Goal: Communication & Community: Answer question/provide support

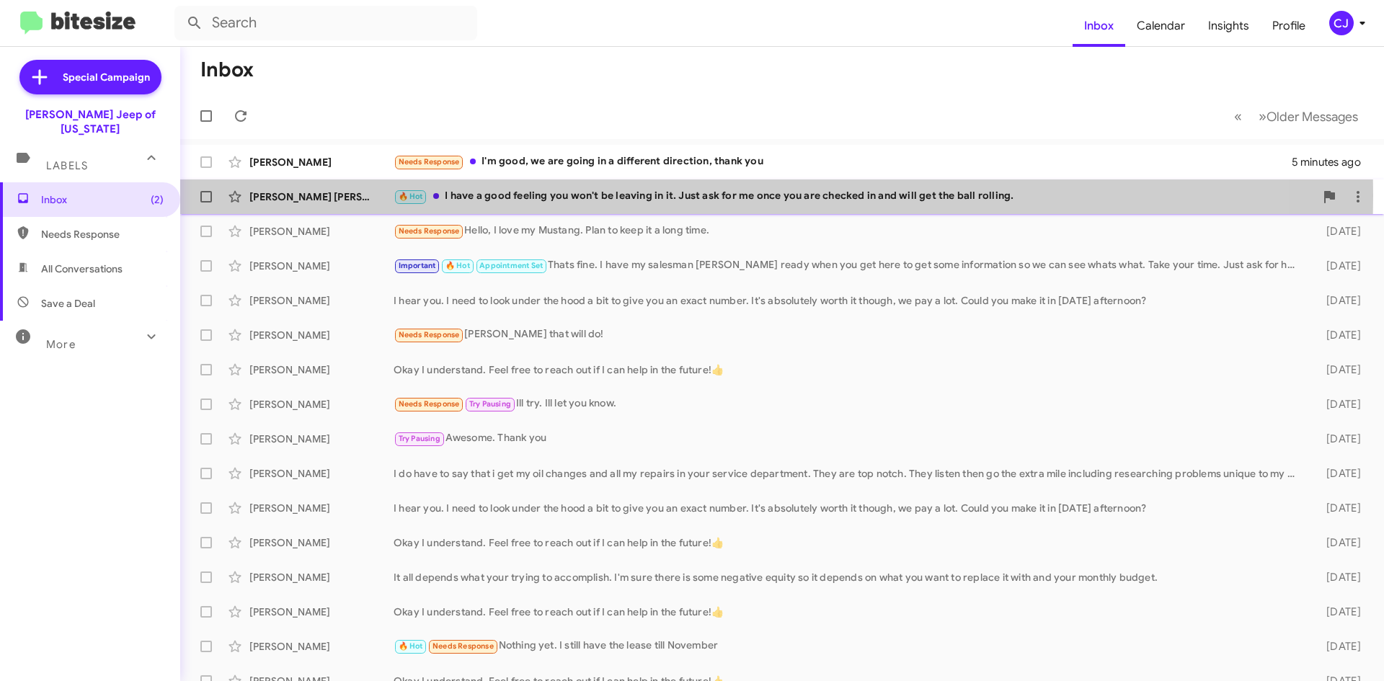
click at [507, 195] on div "🔥 Hot I have a good feeling you won't be leaving in it. Just ask for me once yo…" at bounding box center [854, 196] width 921 height 17
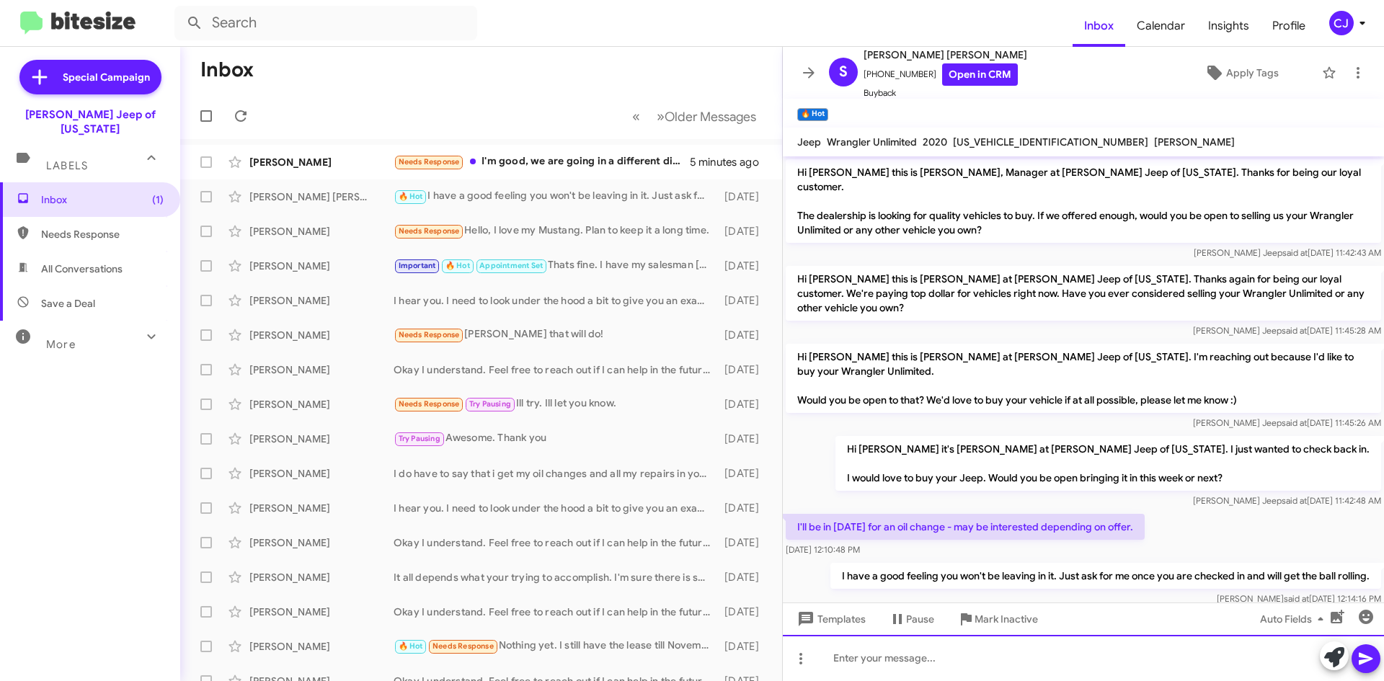
click at [905, 655] on div at bounding box center [1083, 658] width 601 height 46
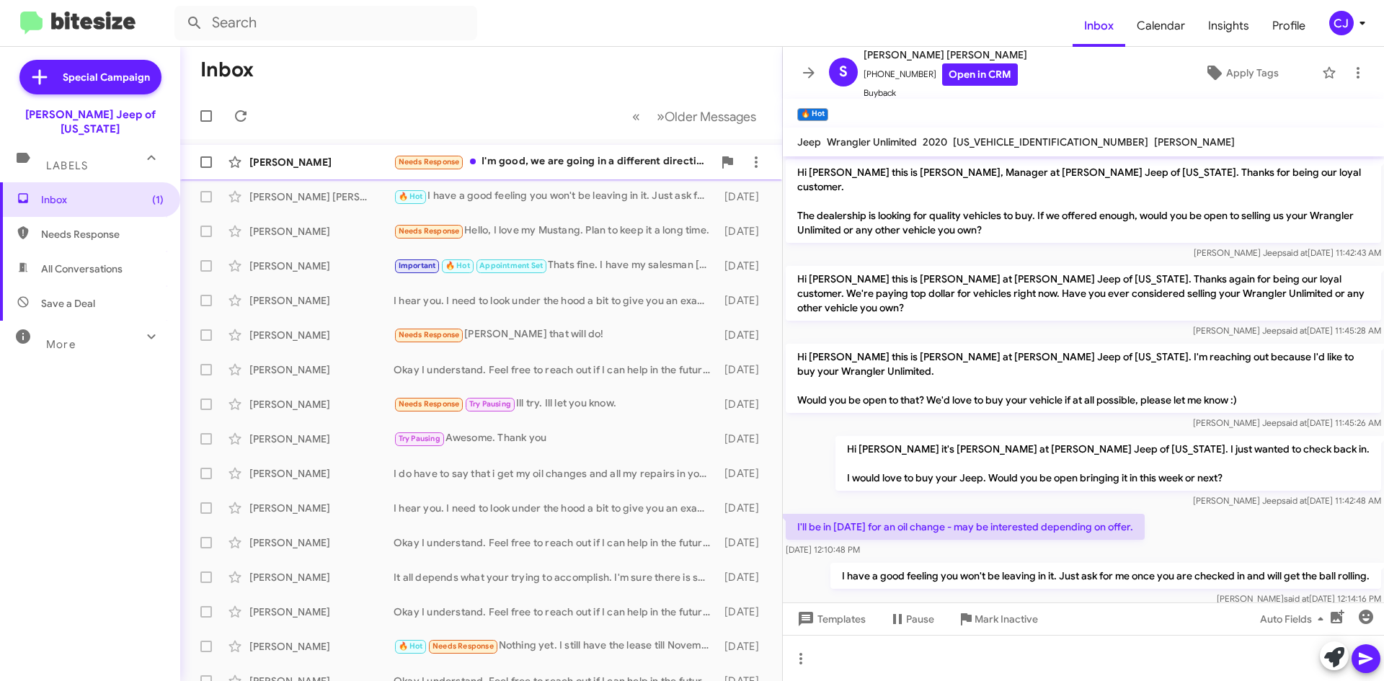
click at [551, 163] on div "Needs Response I'm good, we are going in a different direction, thank you" at bounding box center [553, 162] width 319 height 17
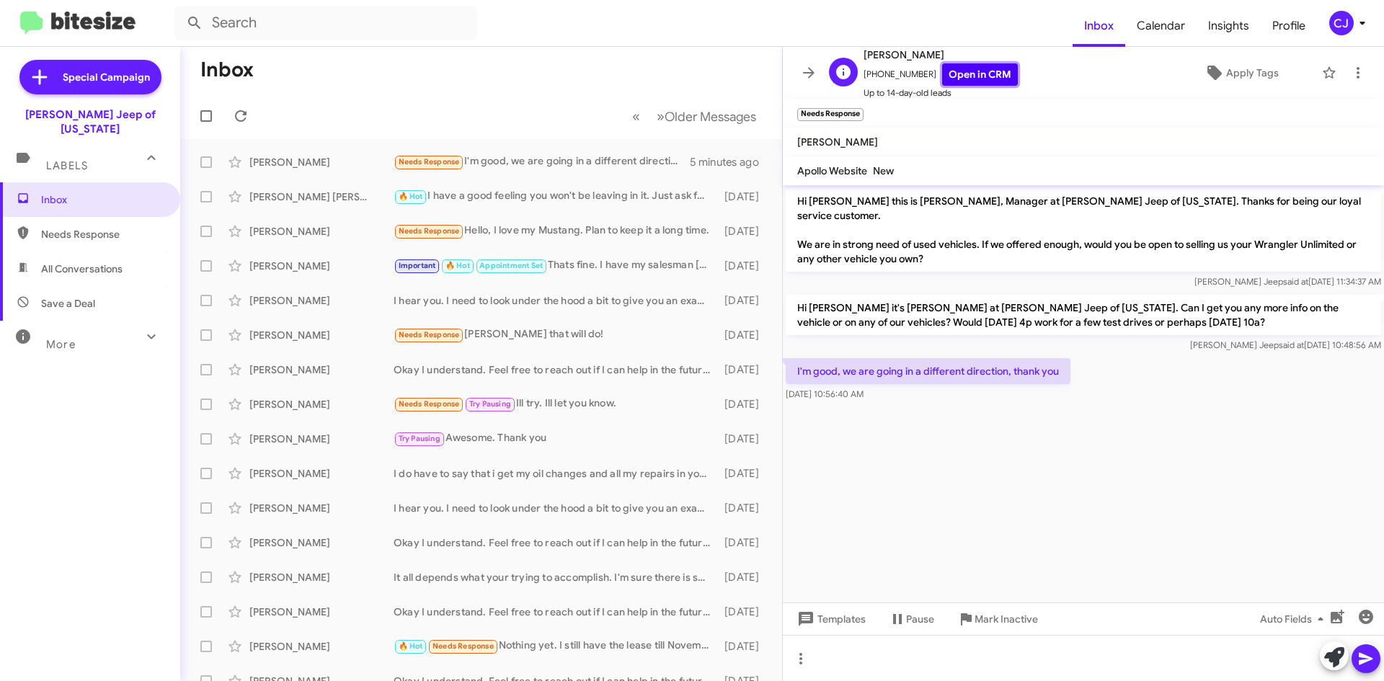
click at [965, 70] on link "Open in CRM" at bounding box center [980, 74] width 76 height 22
click at [842, 613] on span "Templates" at bounding box center [829, 619] width 71 height 26
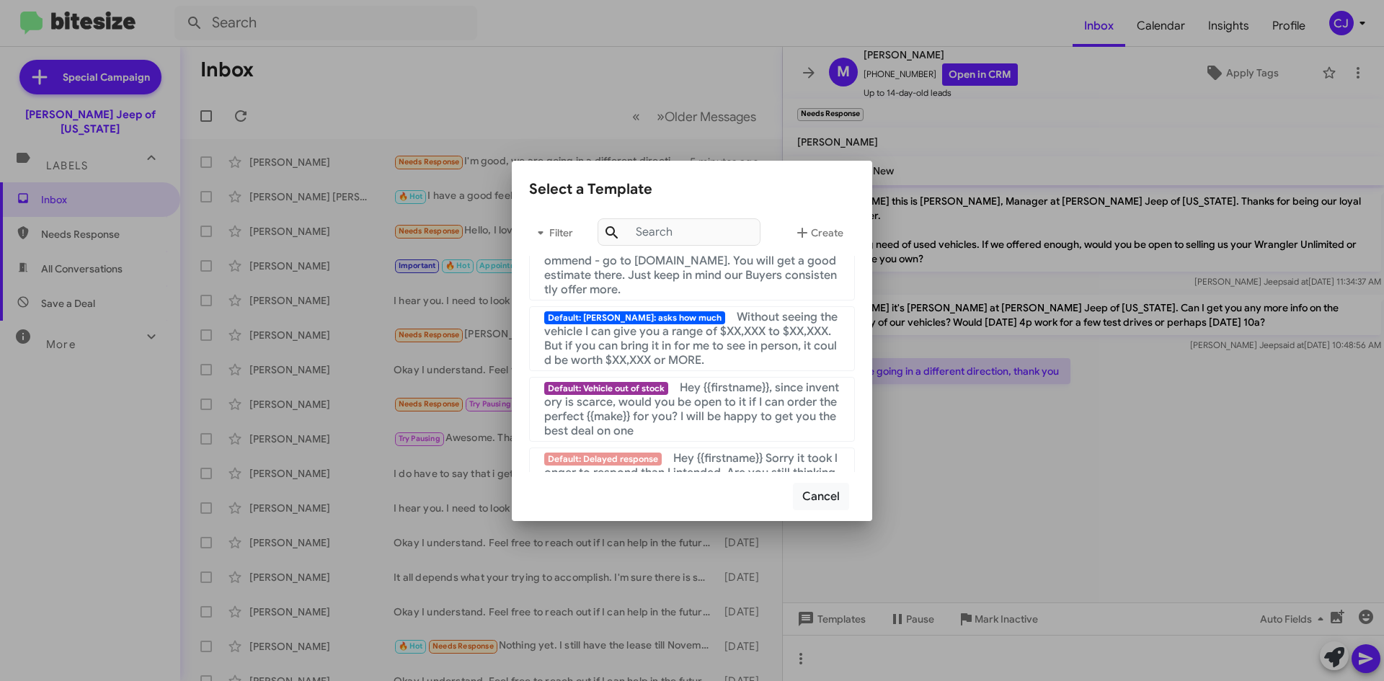
scroll to position [968, 0]
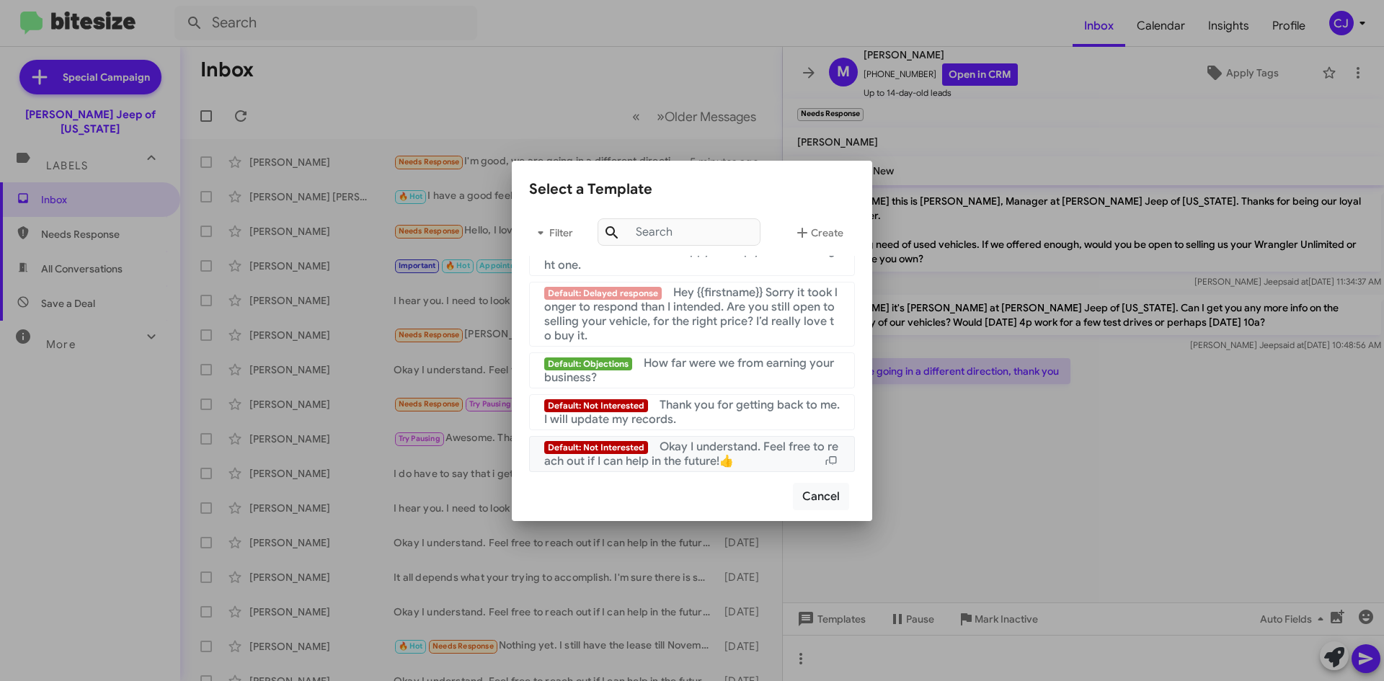
click at [744, 457] on div "Default: Not Interested Okay I understand. Feel free to reach out if I can help…" at bounding box center [692, 454] width 296 height 29
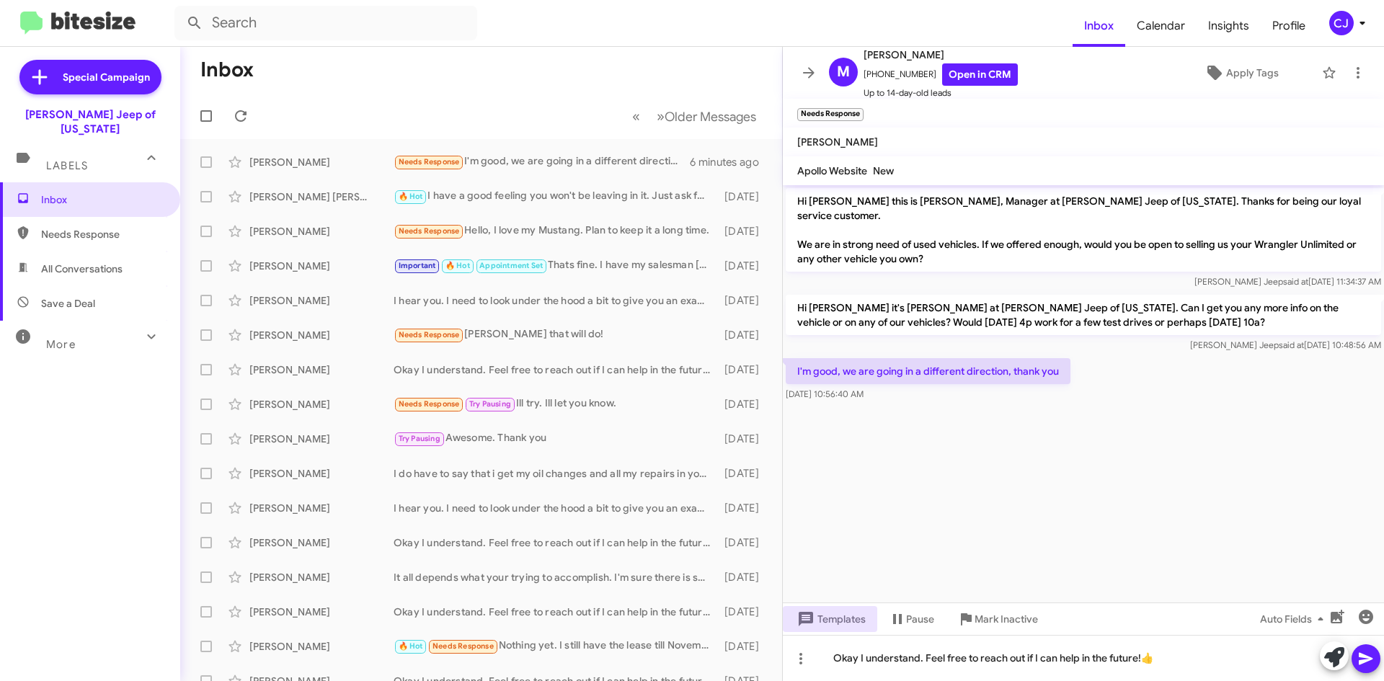
click at [1367, 657] on icon at bounding box center [1366, 659] width 14 height 12
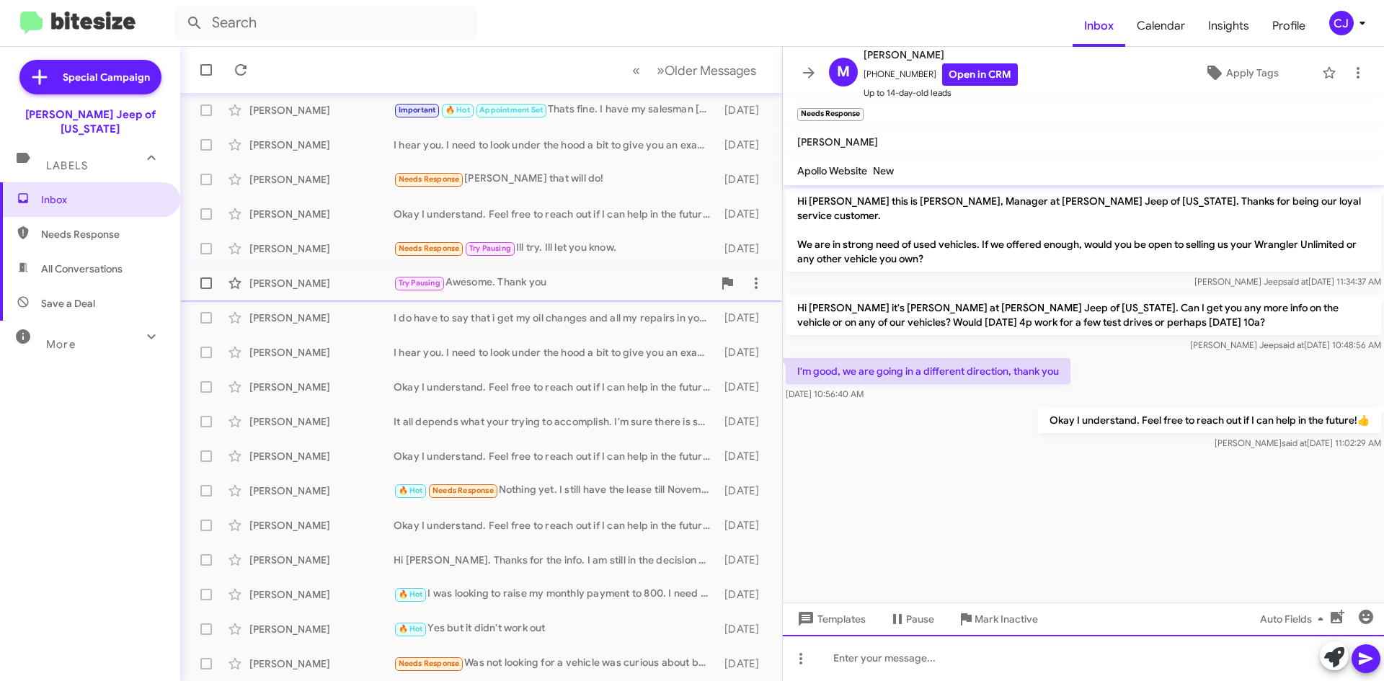
scroll to position [0, 0]
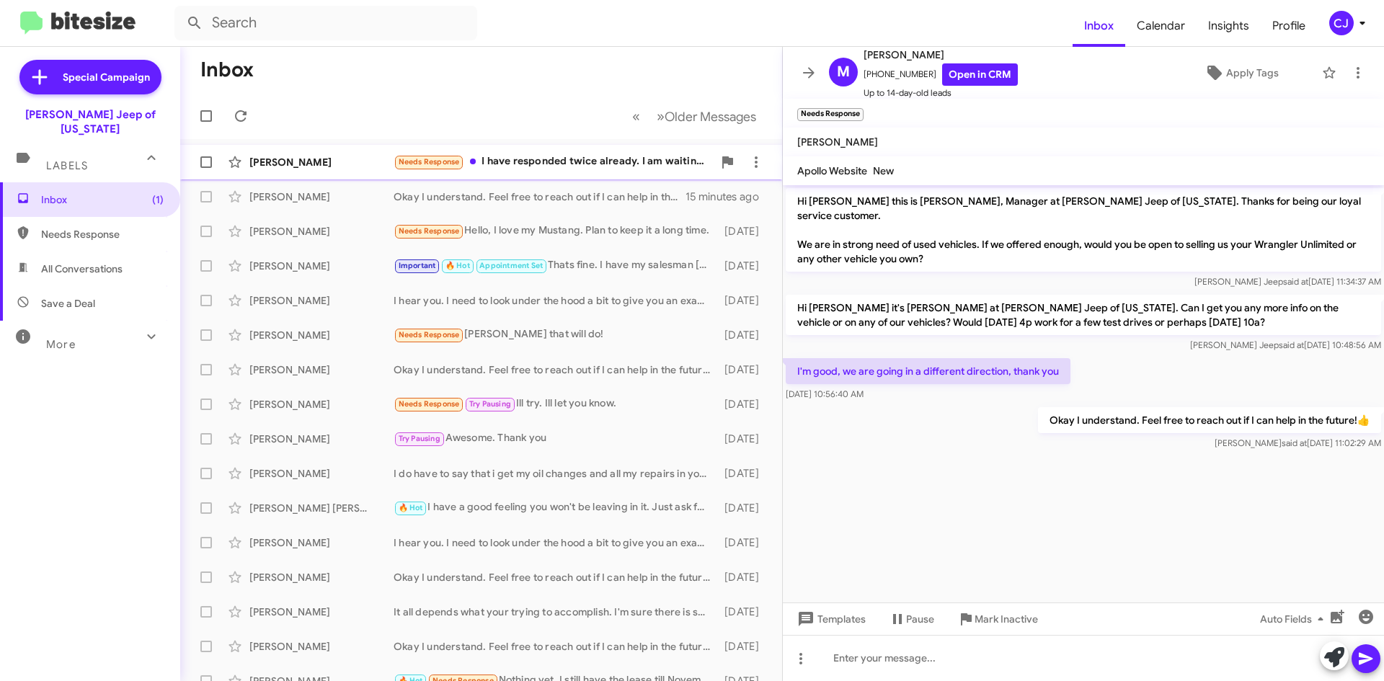
click at [616, 156] on div "Needs Response I have responded twice already. I am waiting 6 mos to a year now." at bounding box center [553, 162] width 319 height 17
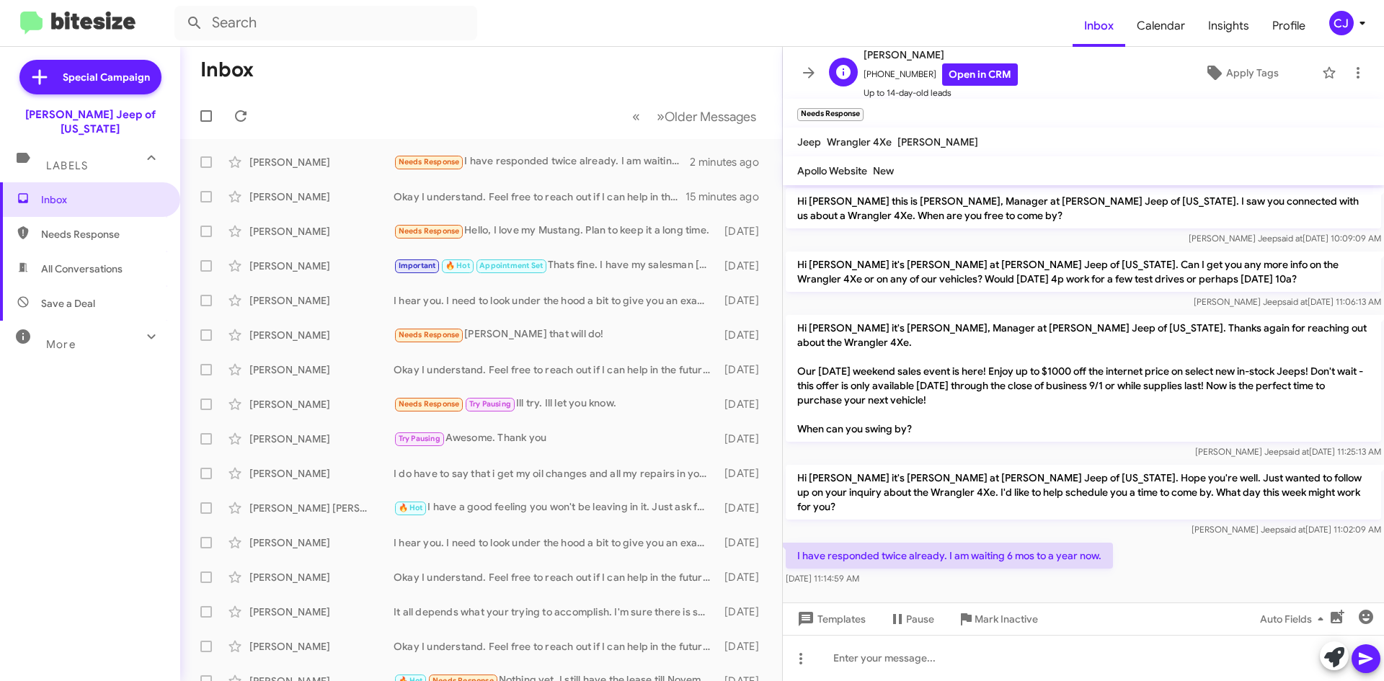
click at [962, 61] on span "[PERSON_NAME]" at bounding box center [941, 54] width 154 height 17
click at [969, 81] on link "Open in CRM" at bounding box center [980, 74] width 76 height 22
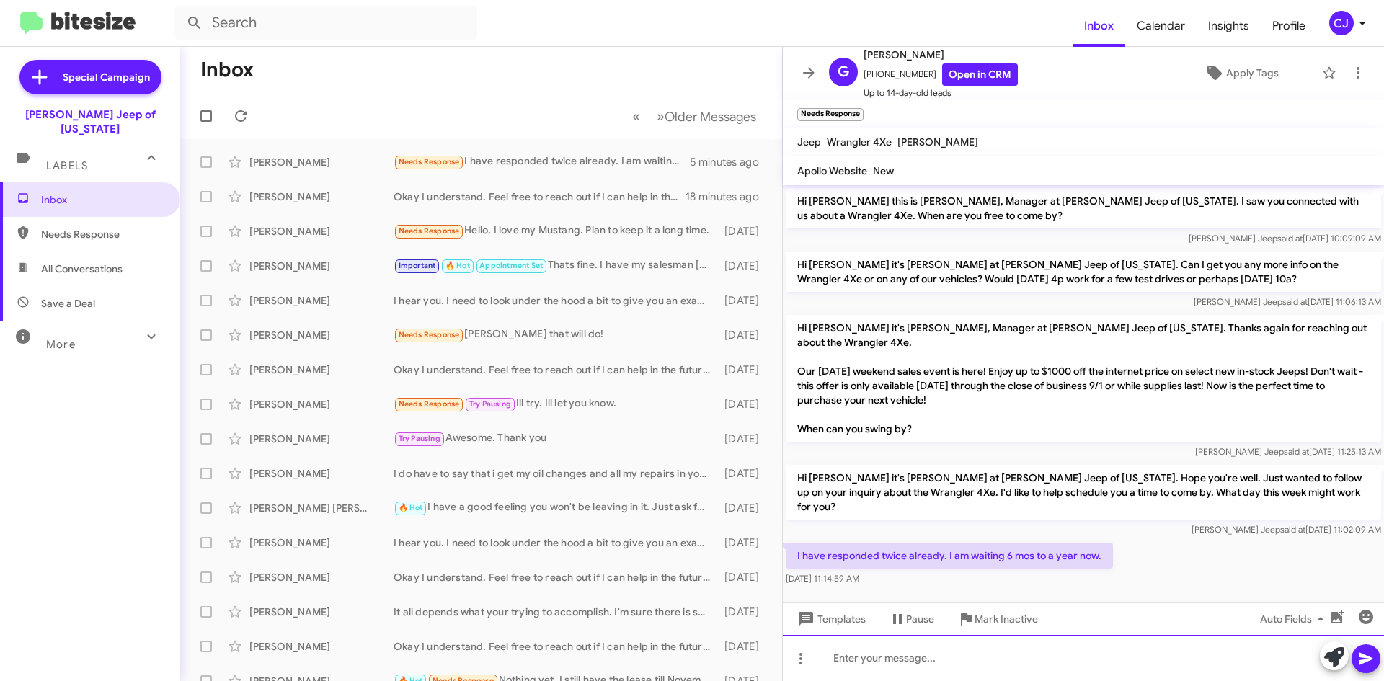
click at [839, 655] on div at bounding box center [1083, 658] width 601 height 46
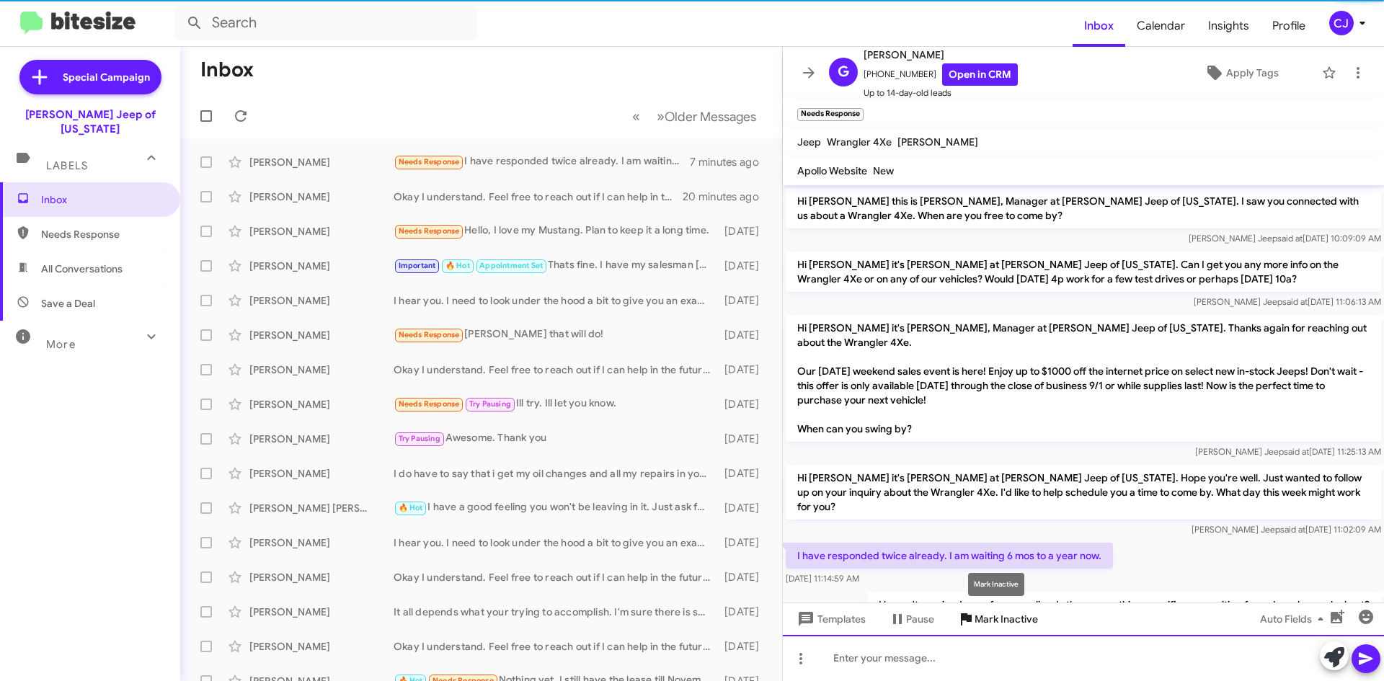
scroll to position [28, 0]
